Goal: Information Seeking & Learning: Learn about a topic

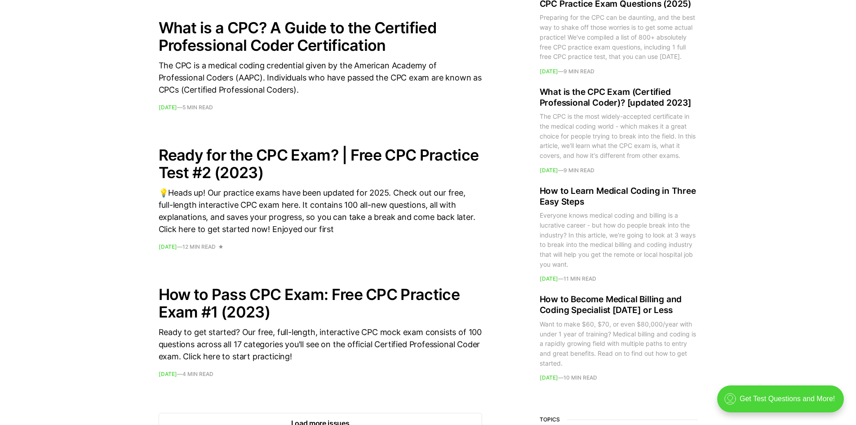
scroll to position [1121, 0]
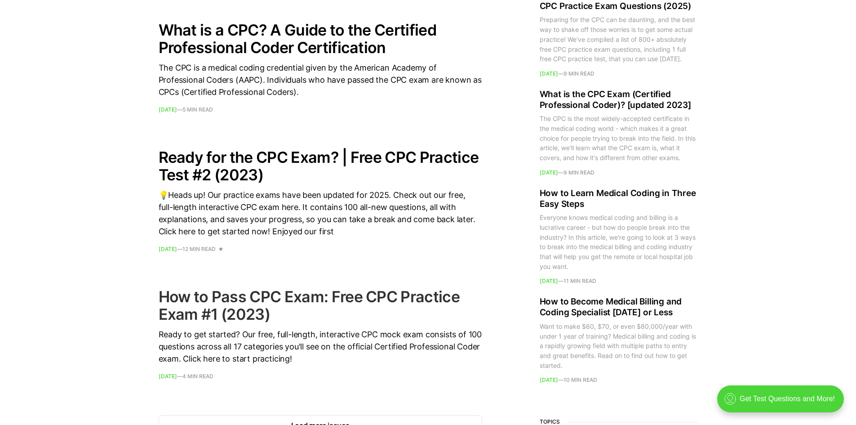
click at [244, 315] on h2 "How to Pass CPC Exam: Free CPC Practice Exam #1 (2023)" at bounding box center [320, 305] width 323 height 35
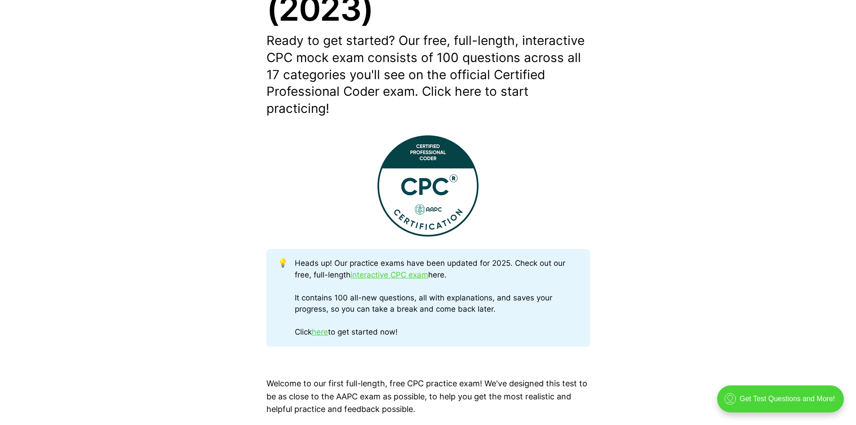
scroll to position [212, 0]
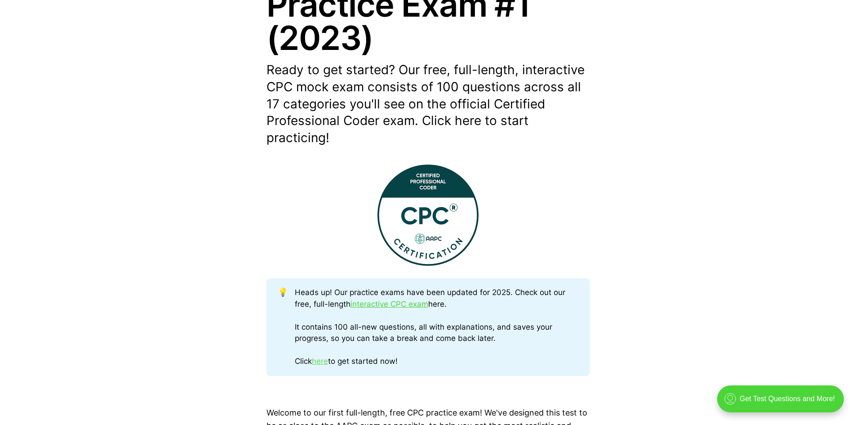
click at [326, 364] on link "here" at bounding box center [320, 360] width 16 height 9
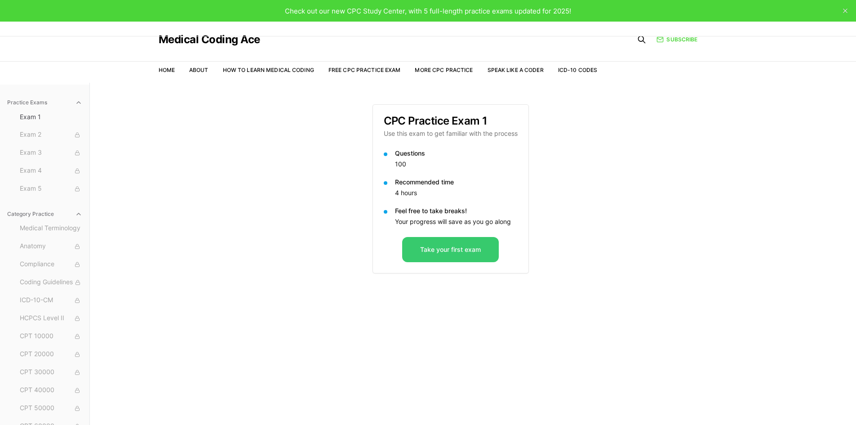
click at [435, 250] on button "Take your first exam" at bounding box center [450, 249] width 97 height 25
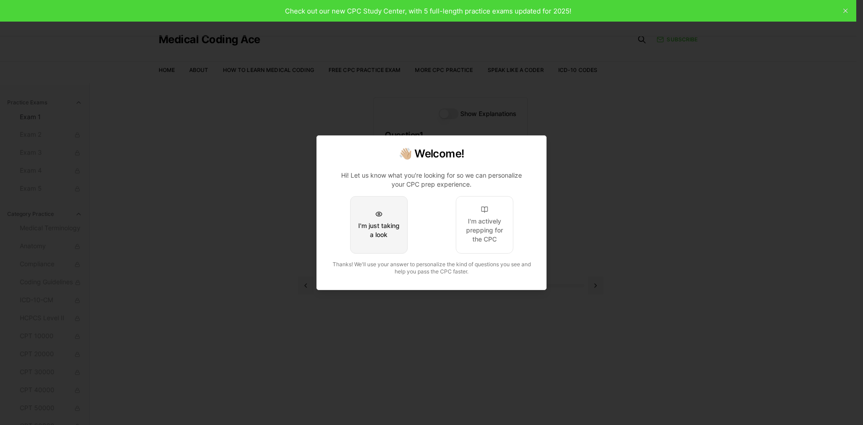
click at [381, 238] on div "I'm just taking a look" at bounding box center [379, 230] width 42 height 18
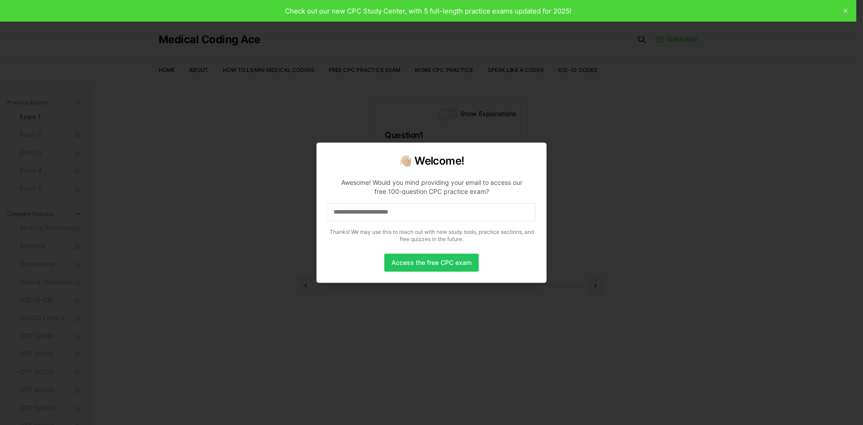
click at [501, 263] on div "Access the free CPC exam" at bounding box center [432, 262] width 208 height 18
click at [433, 263] on button "Access the free CPC exam" at bounding box center [431, 262] width 94 height 18
click at [425, 268] on button "Access the free CPC exam" at bounding box center [431, 262] width 94 height 18
click at [577, 224] on div at bounding box center [431, 212] width 863 height 425
click at [620, 220] on div at bounding box center [431, 212] width 863 height 425
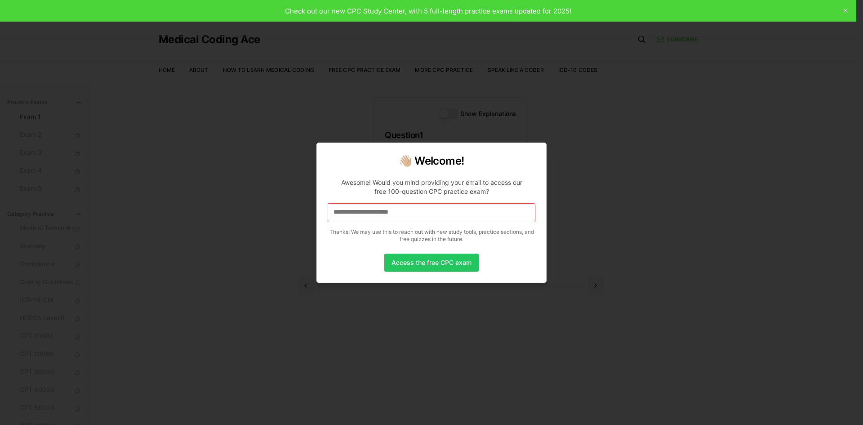
drag, startPoint x: 473, startPoint y: 267, endPoint x: 416, endPoint y: 157, distance: 123.2
click at [459, 233] on div "👋🏼 Welcome! Awesome! Would you mind providing your email to access our free 100…" at bounding box center [431, 212] width 230 height 140
